Goal: Task Accomplishment & Management: Complete application form

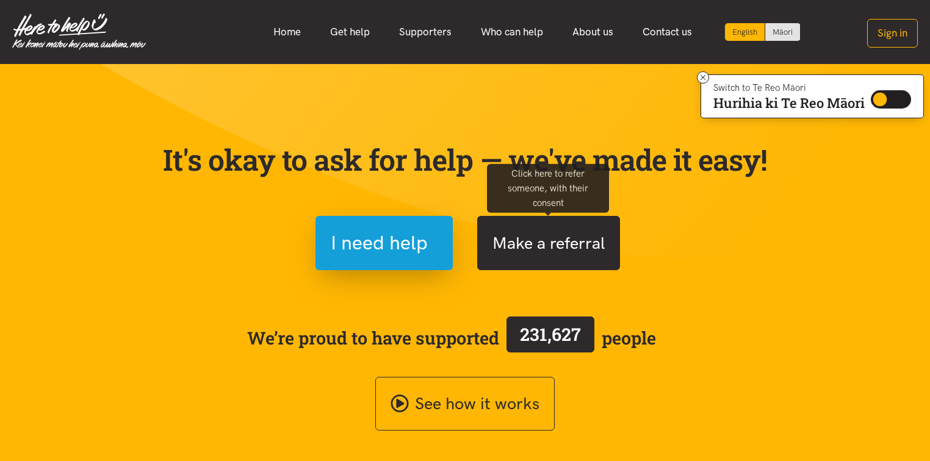
click at [537, 234] on button "Make a referral" at bounding box center [548, 243] width 143 height 54
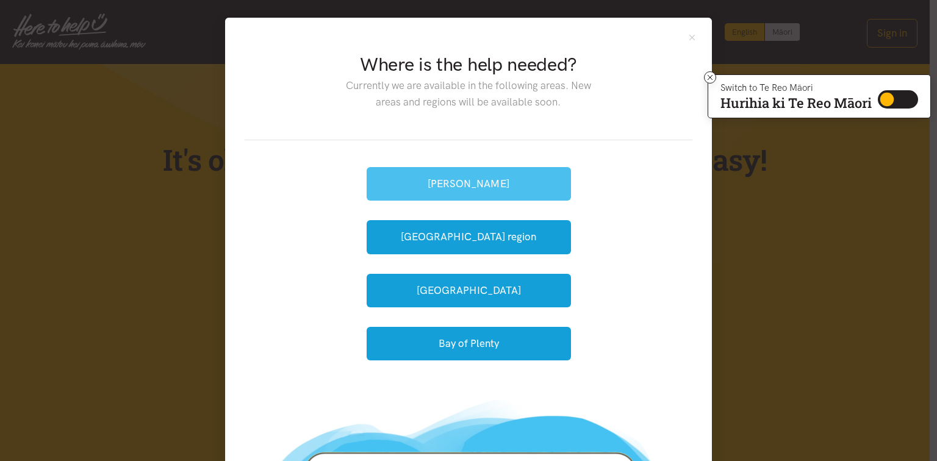
click at [519, 186] on button "Hamilton" at bounding box center [469, 184] width 204 height 34
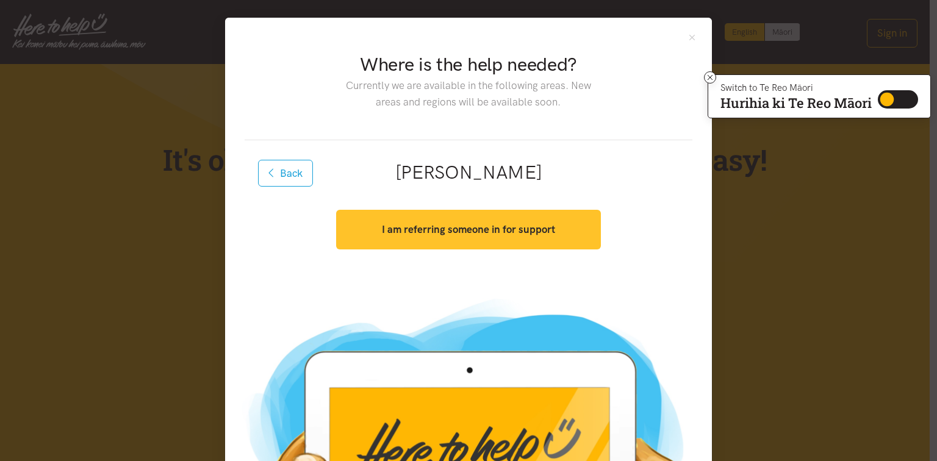
click at [518, 233] on strong "I am referring someone in for support" at bounding box center [468, 229] width 173 height 12
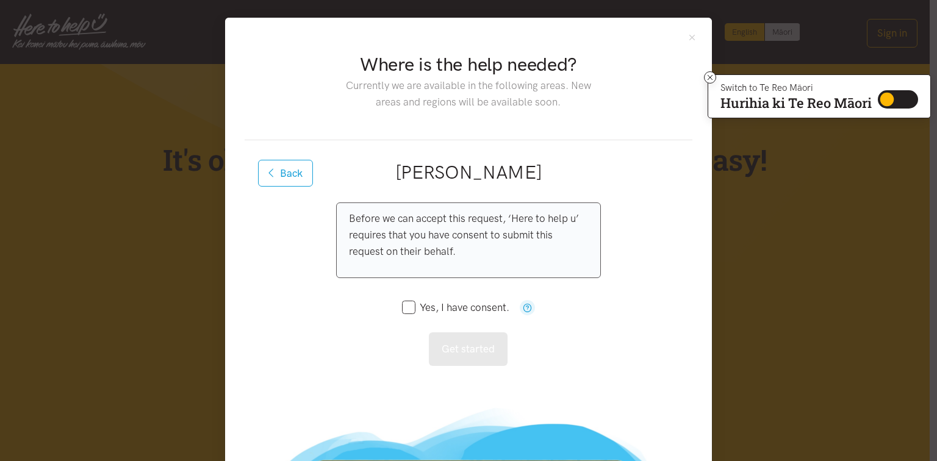
click at [425, 305] on input "Yes, I have consent." at bounding box center [455, 308] width 107 height 10
checkbox input "true"
click at [444, 336] on button "Get started" at bounding box center [468, 350] width 79 height 34
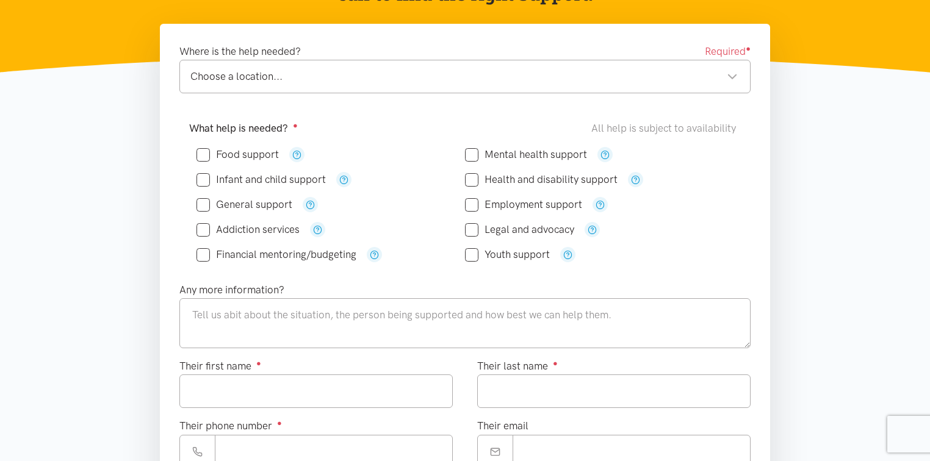
scroll to position [146, 0]
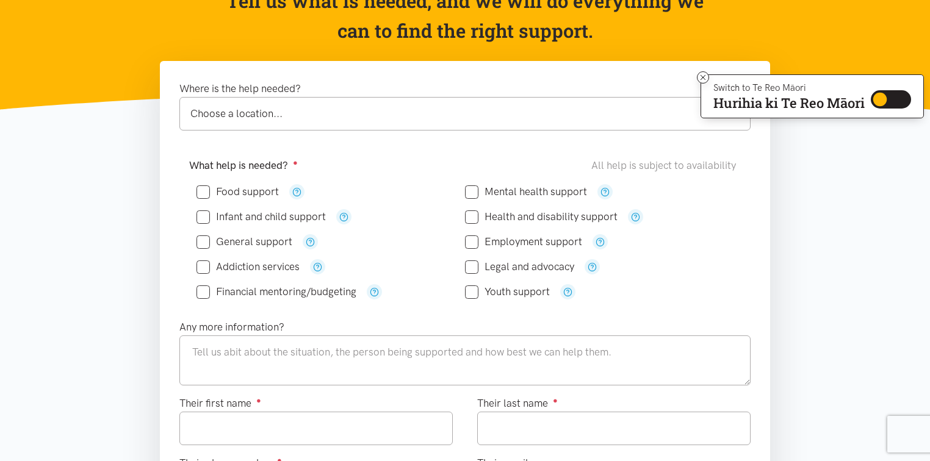
click at [201, 194] on input "Food support" at bounding box center [238, 192] width 82 height 10
checkbox input "true"
click at [242, 350] on textarea at bounding box center [464, 361] width 571 height 50
